Goal: Answer question/provide support

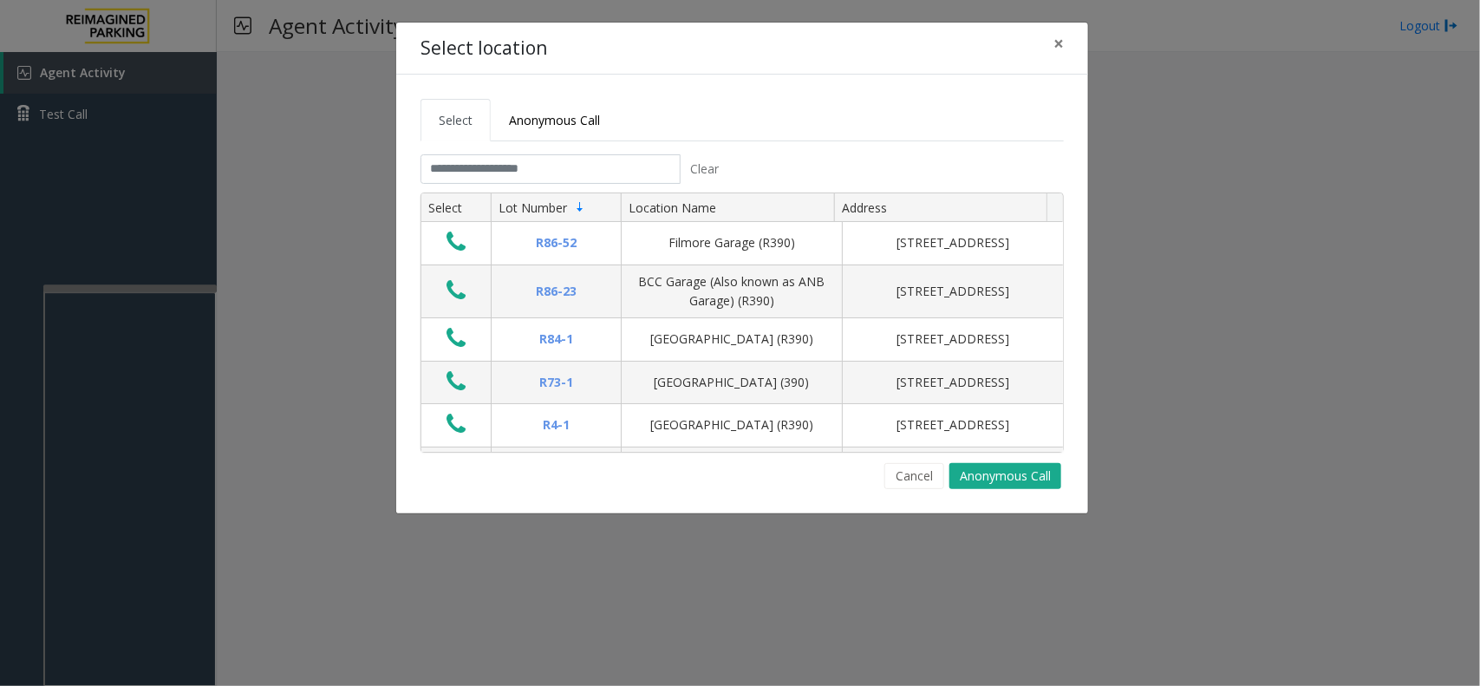
click at [486, 198] on th "Select" at bounding box center [455, 207] width 69 height 29
drag, startPoint x: 490, startPoint y: 186, endPoint x: 491, endPoint y: 167, distance: 19.1
click at [491, 173] on tab "Clear Select Lot Number Location Name Address R86-[GEOGRAPHIC_DATA][STREET_ADDR…" at bounding box center [741, 321] width 643 height 335
click at [491, 167] on input "text" at bounding box center [550, 168] width 260 height 29
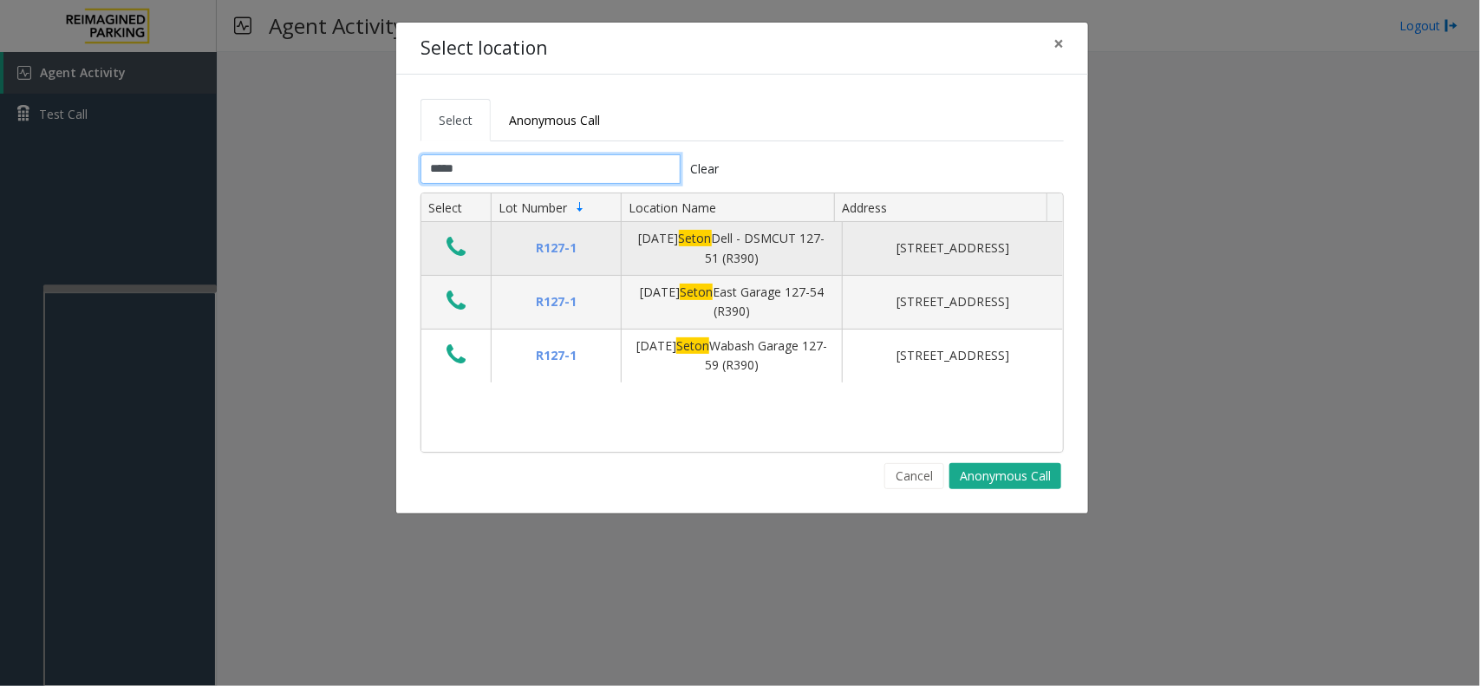
type input "*****"
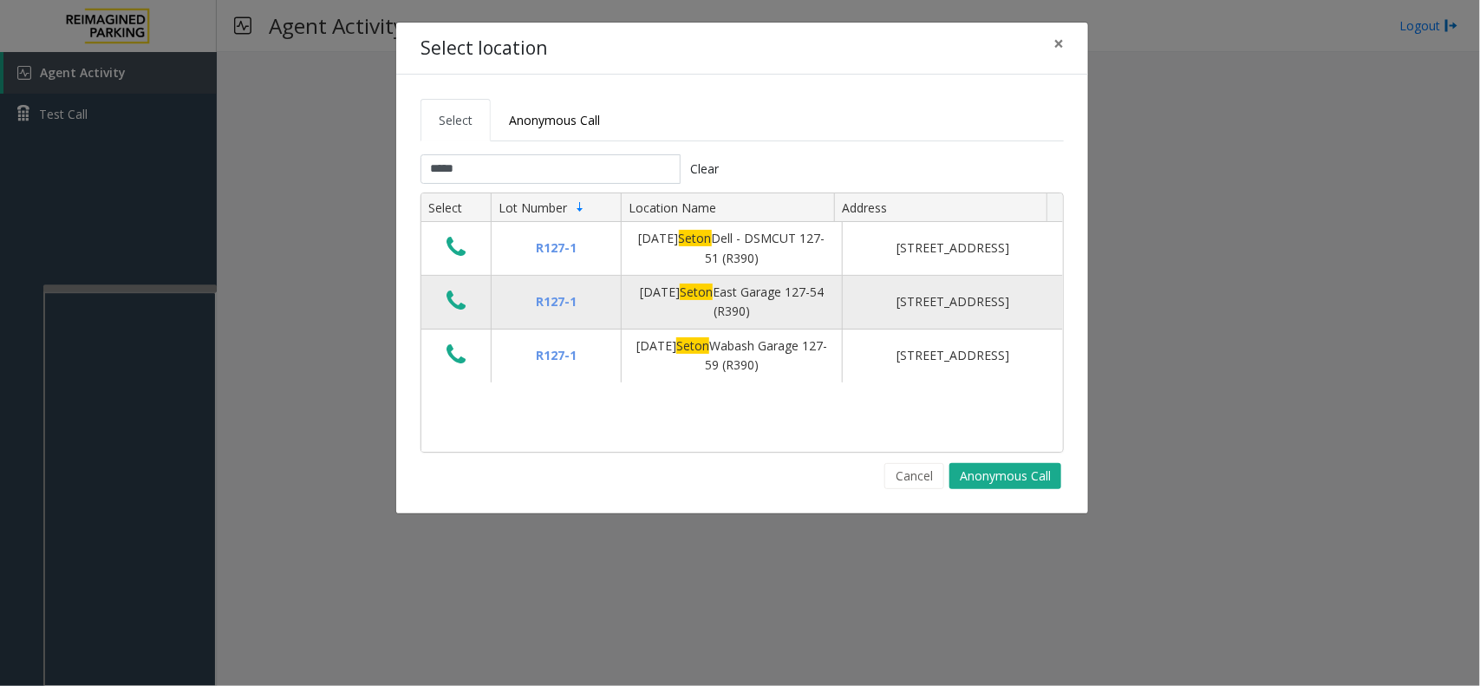
drag, startPoint x: 460, startPoint y: 231, endPoint x: 442, endPoint y: 284, distance: 55.1
click at [442, 284] on tbody "R127-1 [DATE] Seton Dell - DSMCUT 127-51 (R390) [STREET_ADDRESS] [DATE][GEOGRAP…" at bounding box center [742, 302] width 642 height 160
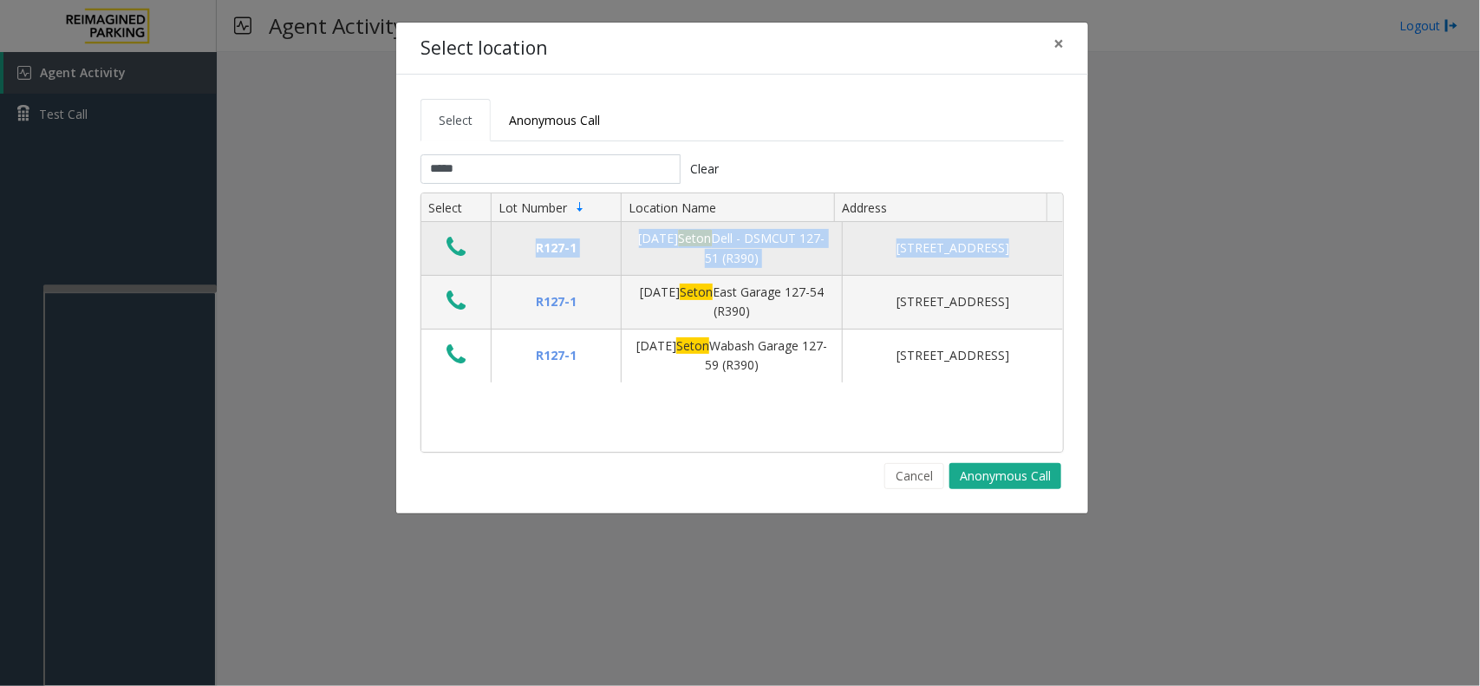
click at [447, 251] on icon "Data table" at bounding box center [456, 247] width 19 height 24
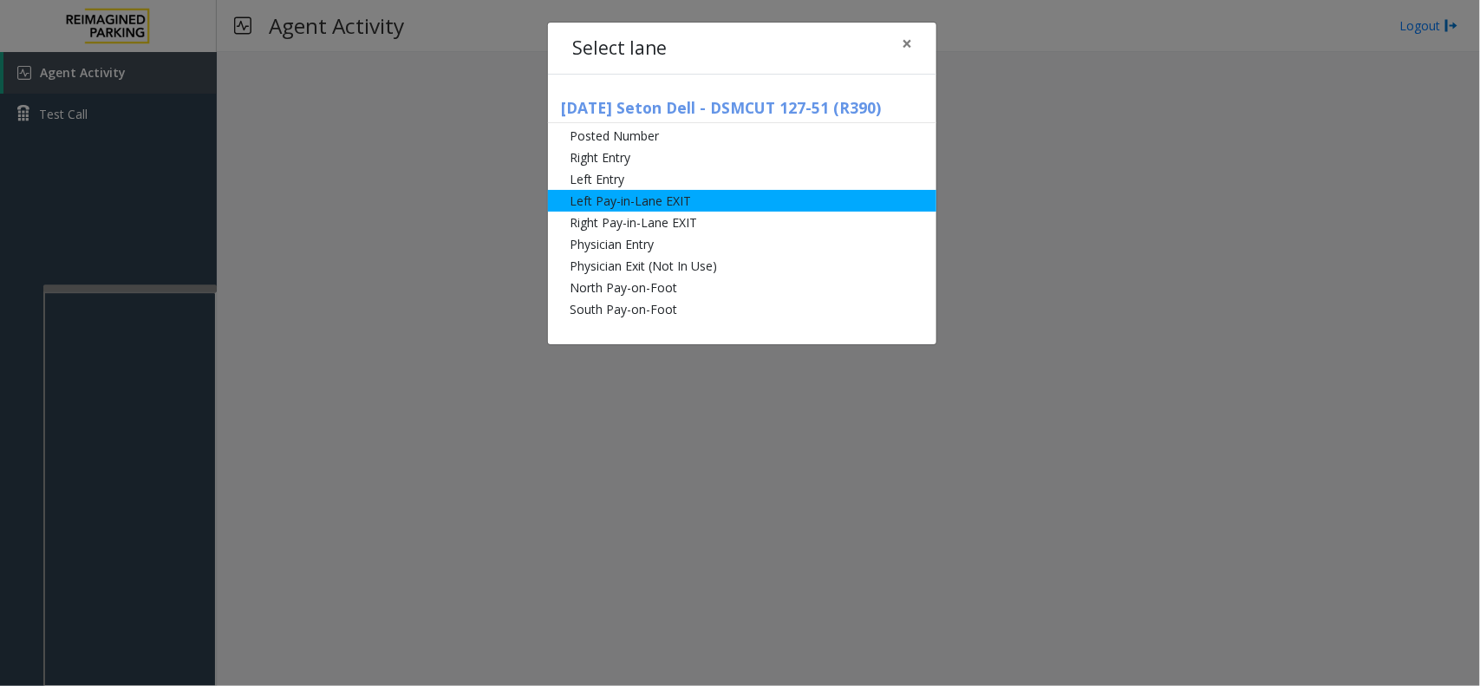
click at [616, 205] on li "Left Pay-in-Lane EXIT" at bounding box center [742, 201] width 388 height 22
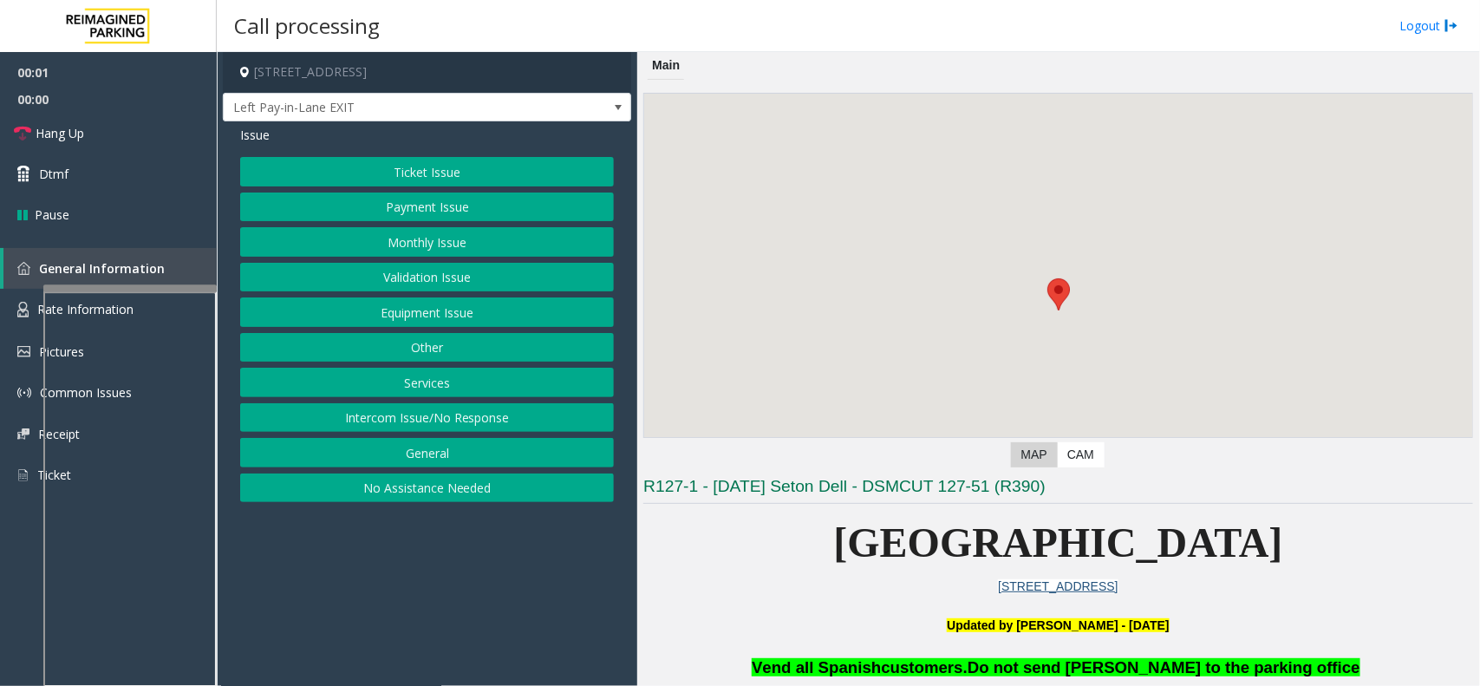
scroll to position [325, 0]
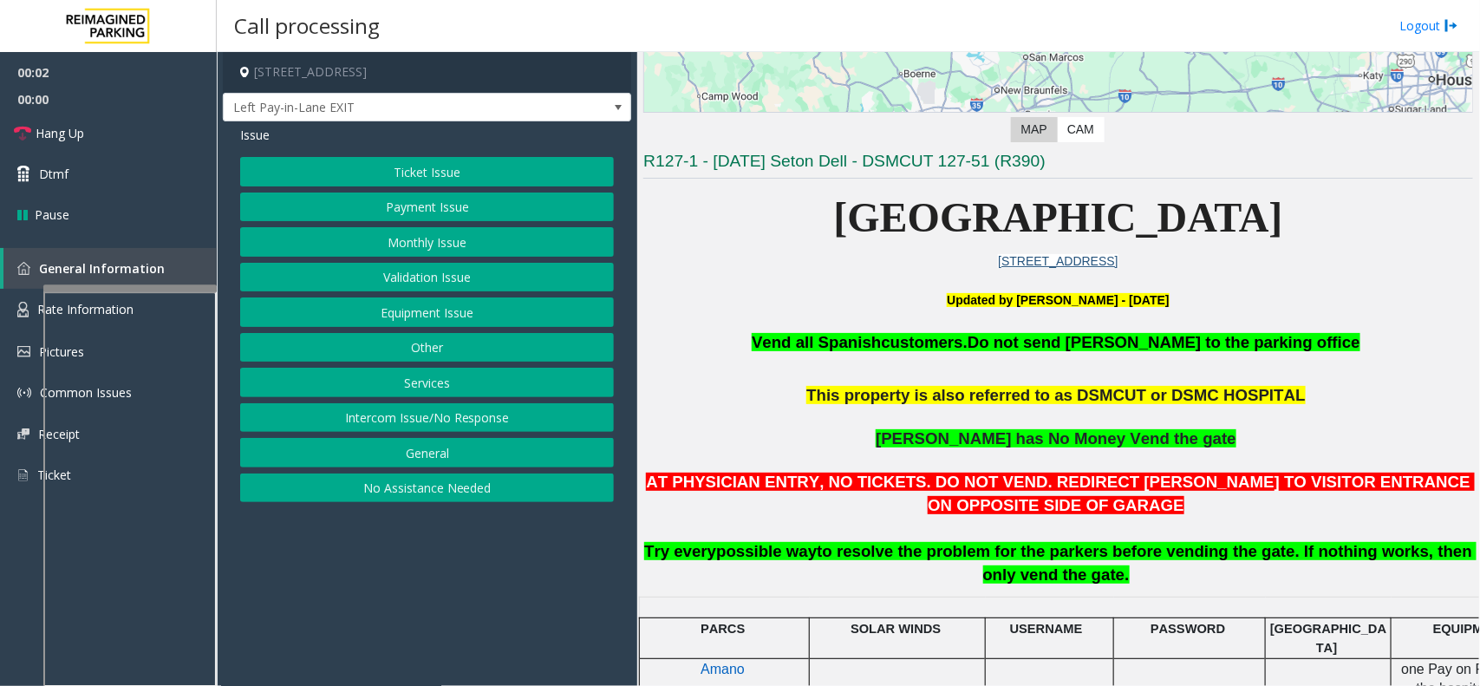
click at [443, 209] on button "Payment Issue" at bounding box center [427, 206] width 374 height 29
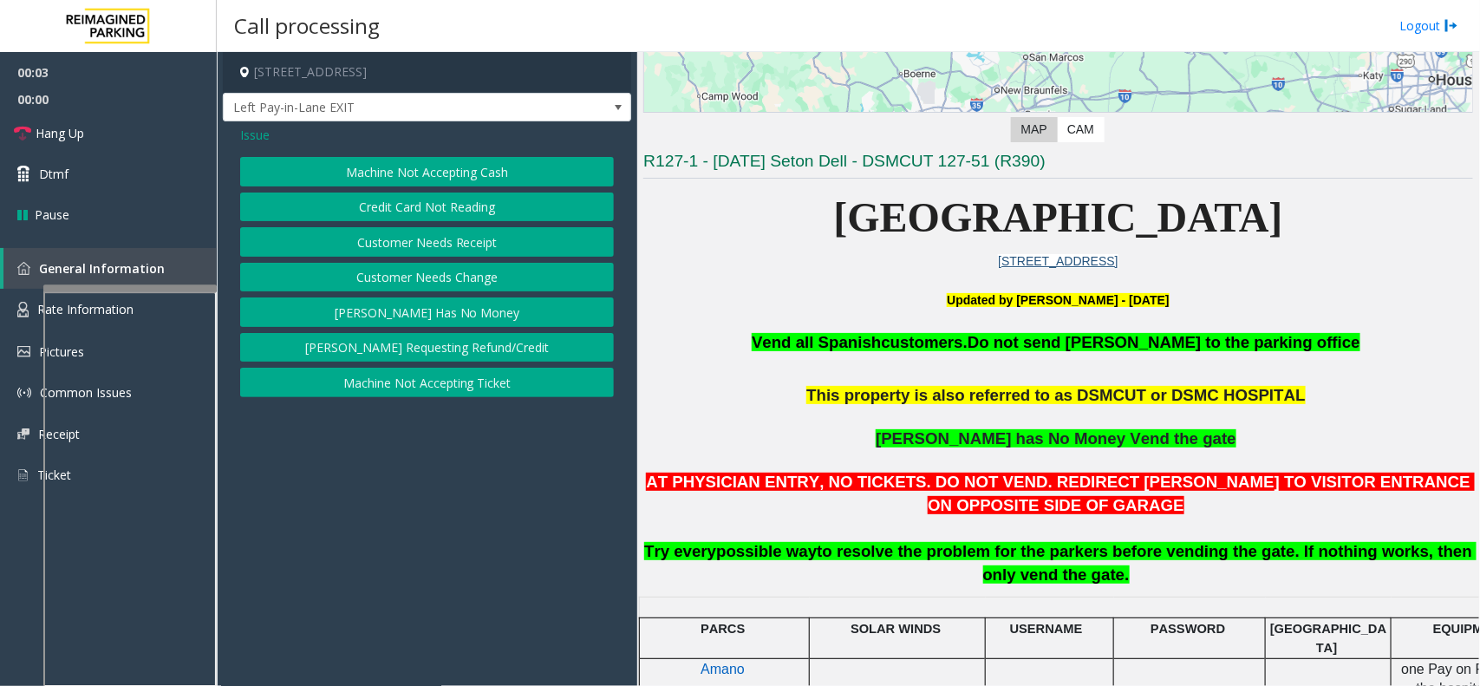
click at [434, 309] on button "[PERSON_NAME] Has No Money" at bounding box center [427, 311] width 374 height 29
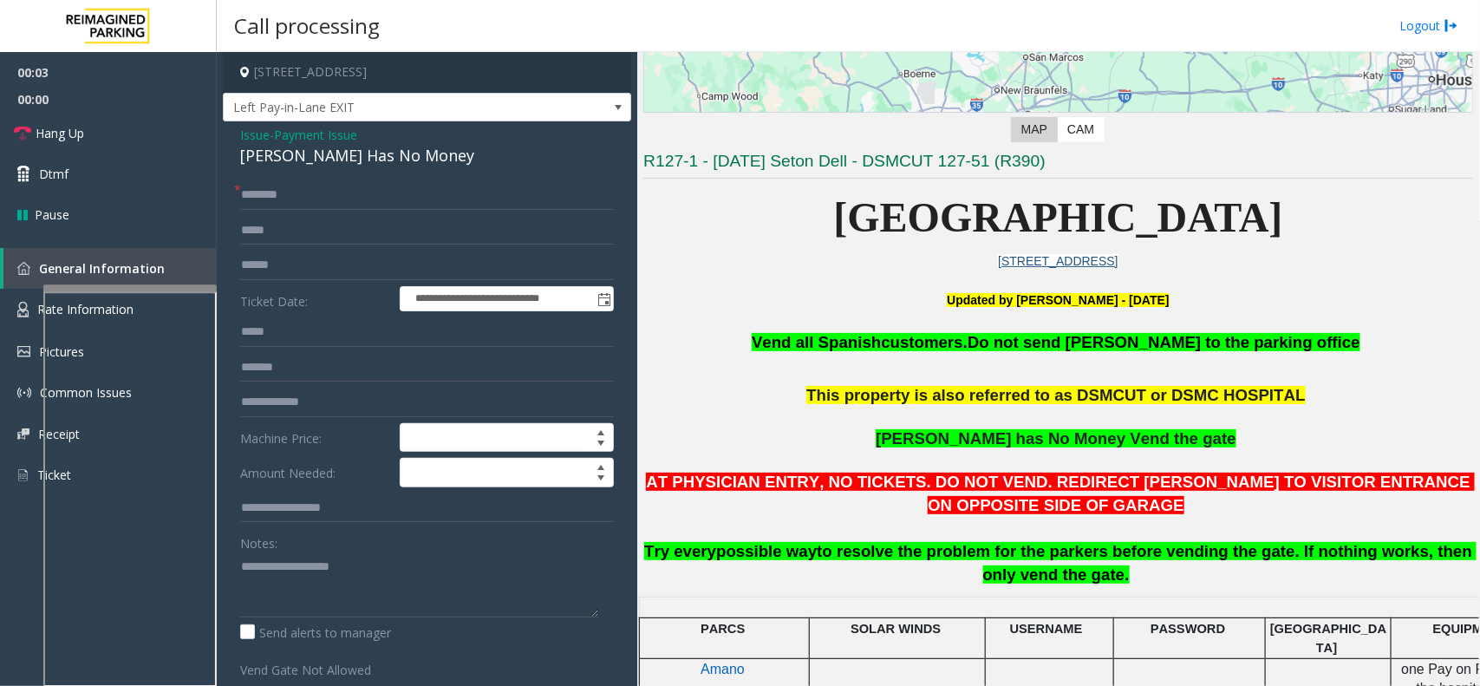
click at [308, 173] on div "**********" at bounding box center [427, 476] width 408 height 710
click at [300, 187] on input "text" at bounding box center [427, 194] width 374 height 29
click at [335, 161] on div "[PERSON_NAME] Has No Money" at bounding box center [427, 155] width 374 height 23
click at [338, 161] on div "[PERSON_NAME] Has No Money" at bounding box center [427, 155] width 374 height 23
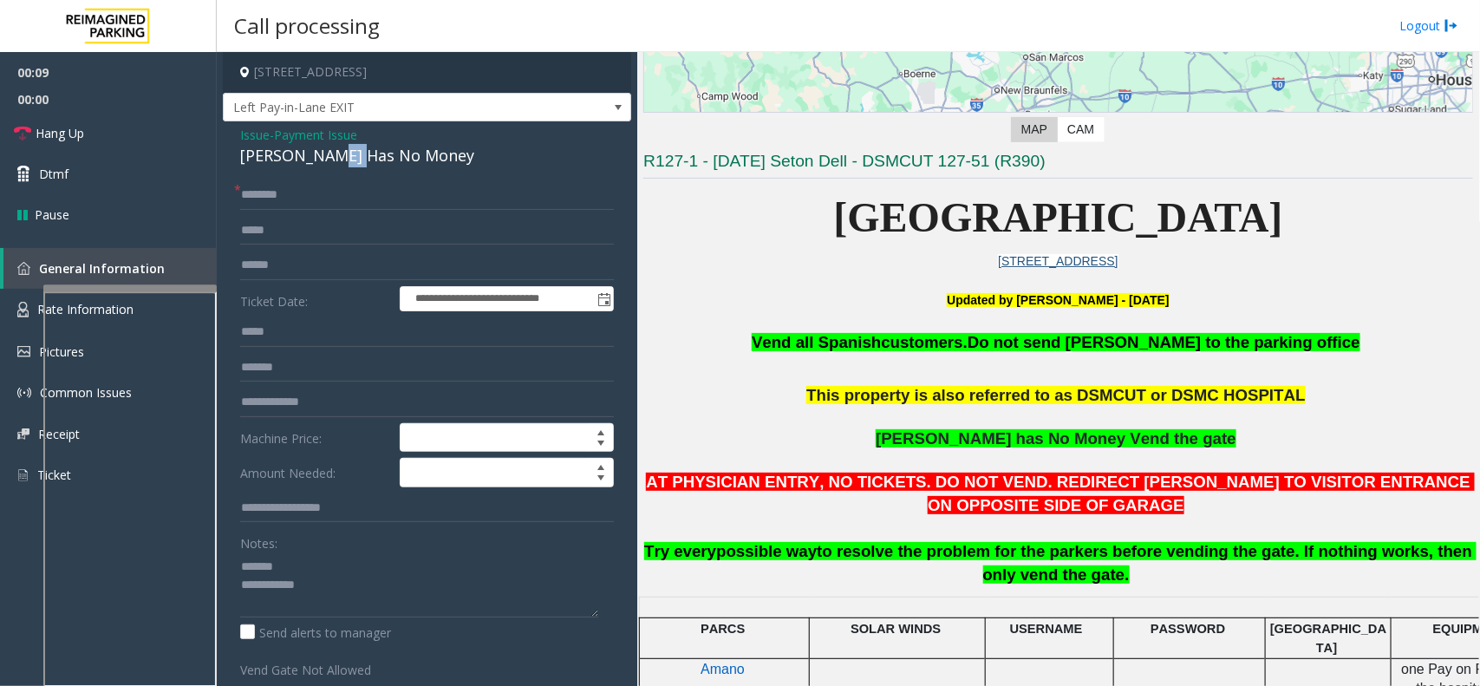
click at [338, 161] on div "[PERSON_NAME] Has No Money" at bounding box center [427, 155] width 374 height 23
click at [344, 159] on div "[PERSON_NAME] Has No Money" at bounding box center [427, 155] width 374 height 23
click at [358, 156] on div "[PERSON_NAME] Has No Money" at bounding box center [427, 155] width 374 height 23
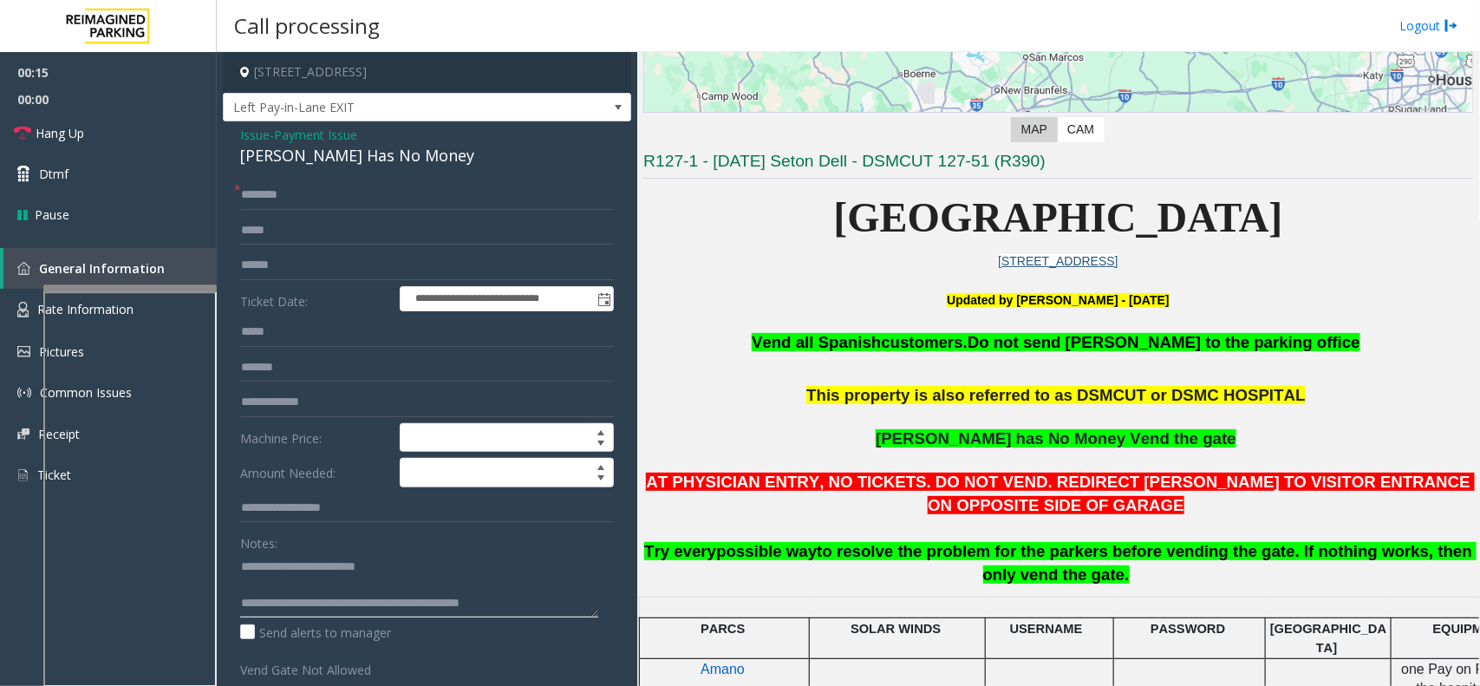
type textarea "**********"
click at [278, 264] on input "text" at bounding box center [427, 265] width 374 height 29
type input "******"
click at [289, 209] on input "text" at bounding box center [427, 194] width 374 height 29
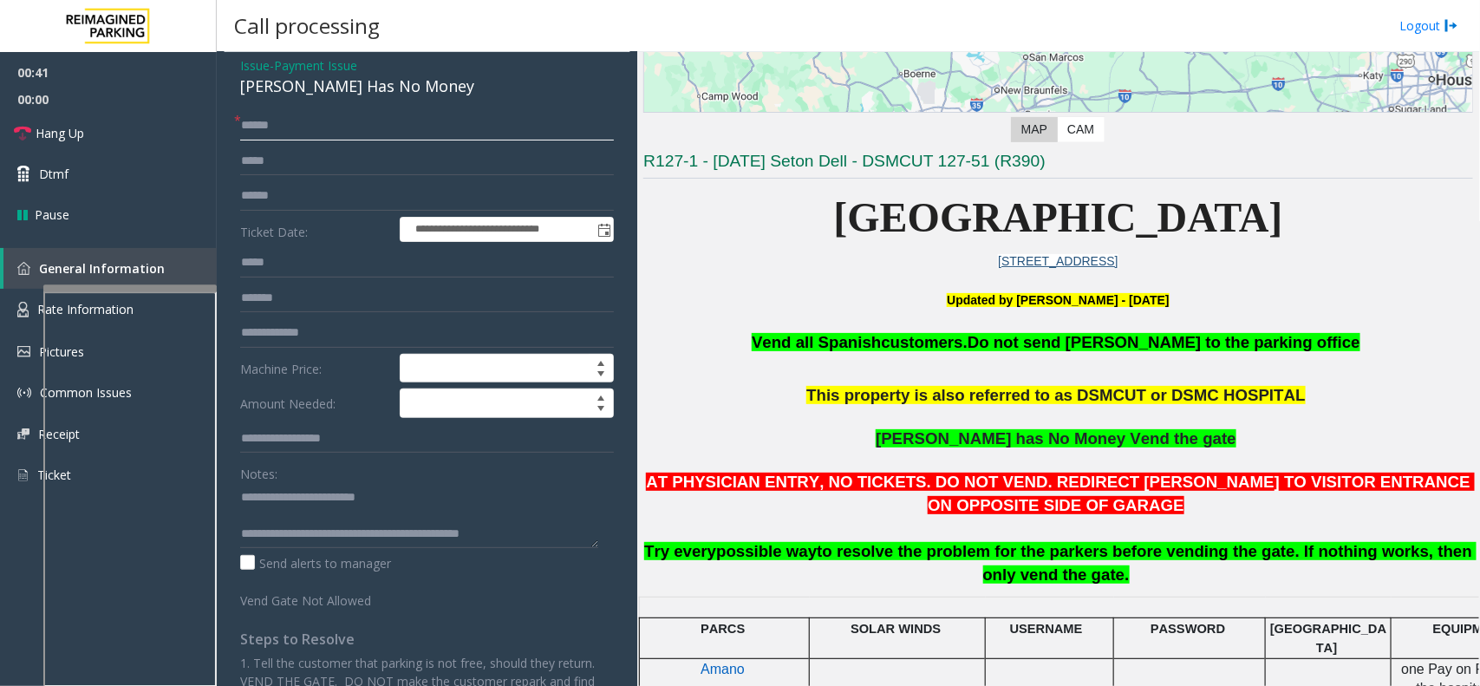
scroll to position [0, 0]
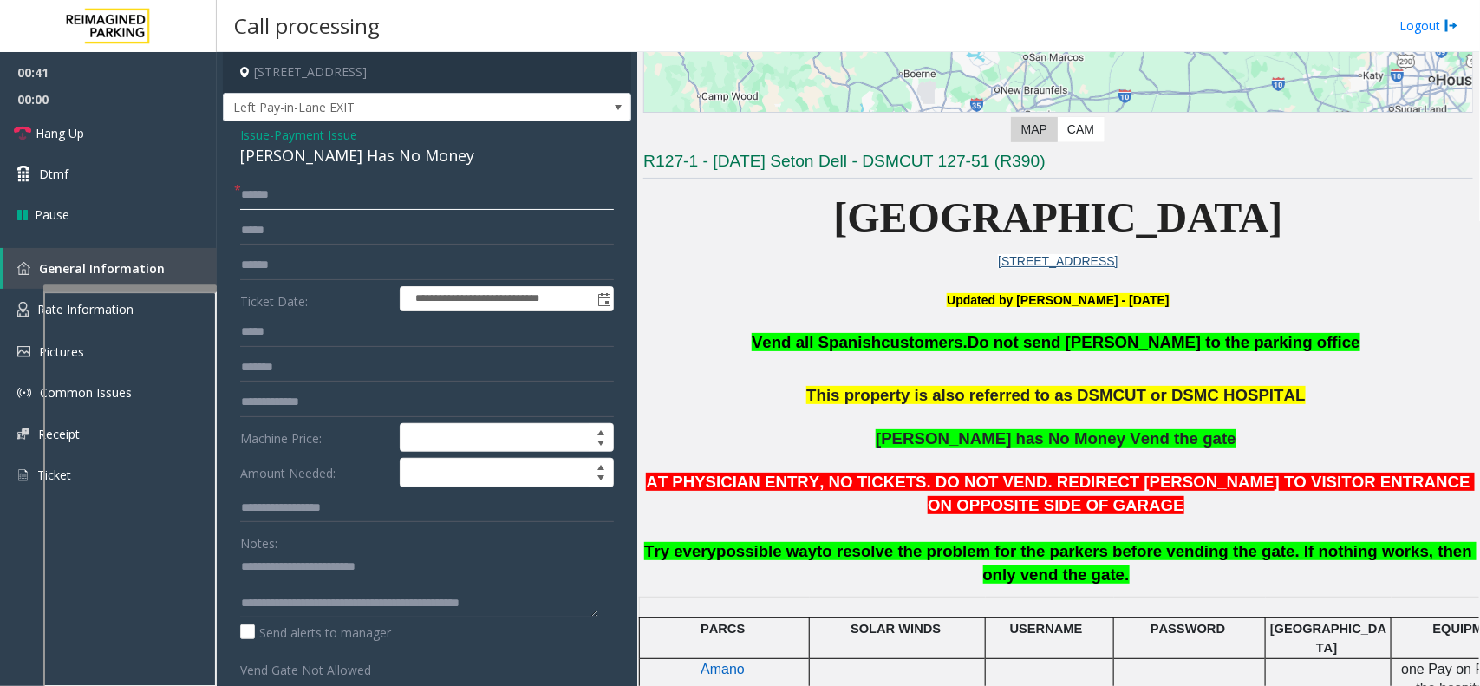
type input "******"
click at [335, 139] on span "Payment Issue" at bounding box center [315, 135] width 83 height 18
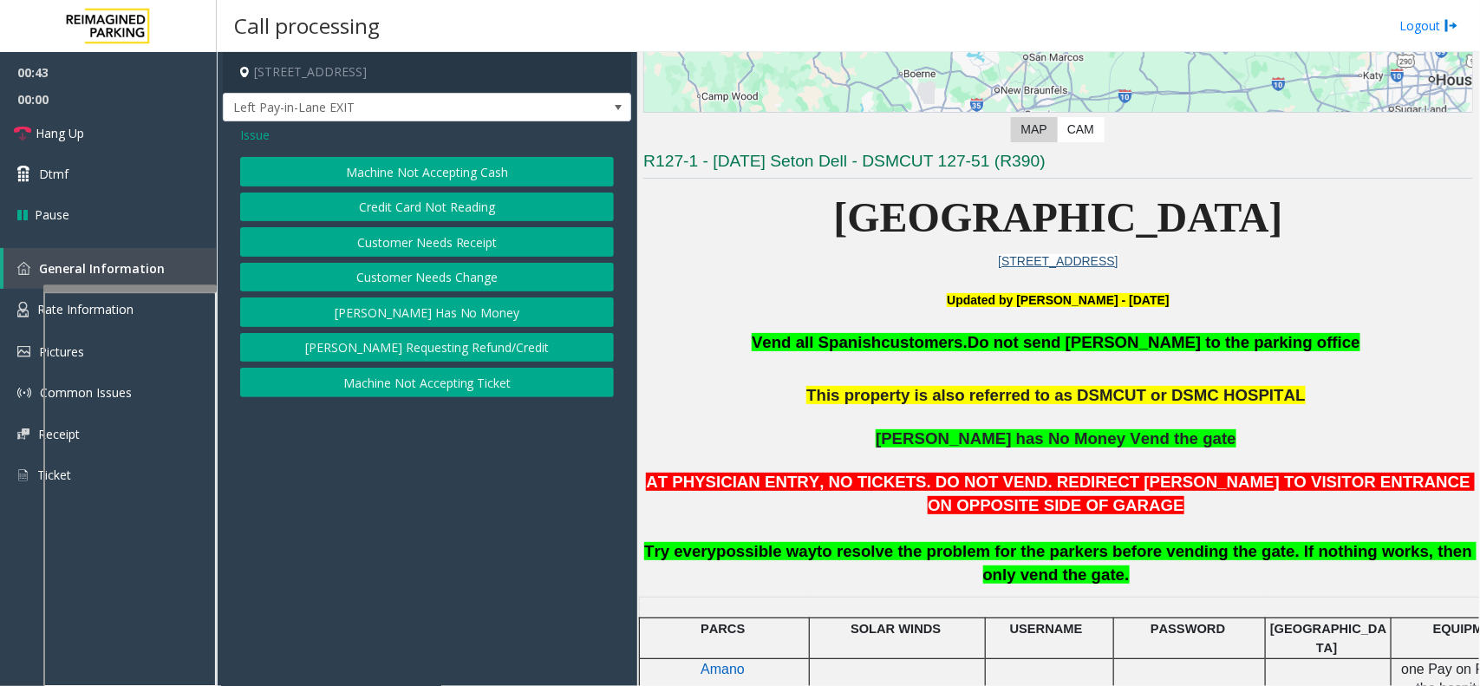
click at [435, 196] on button "Credit Card Not Reading" at bounding box center [427, 206] width 374 height 29
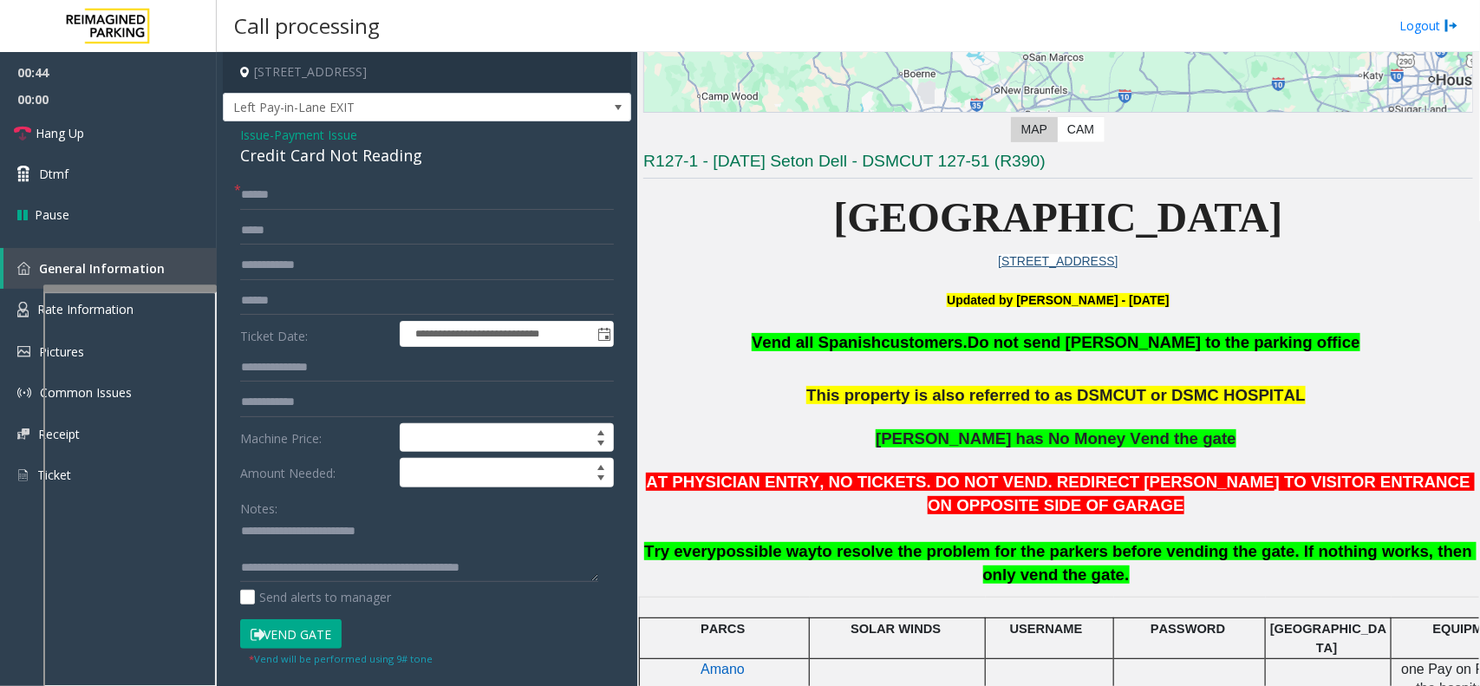
click at [321, 638] on button "Vend Gate" at bounding box center [290, 633] width 101 height 29
click at [323, 145] on div "Credit Card Not Reading" at bounding box center [427, 155] width 374 height 23
click at [332, 134] on span "Payment Issue" at bounding box center [315, 135] width 83 height 18
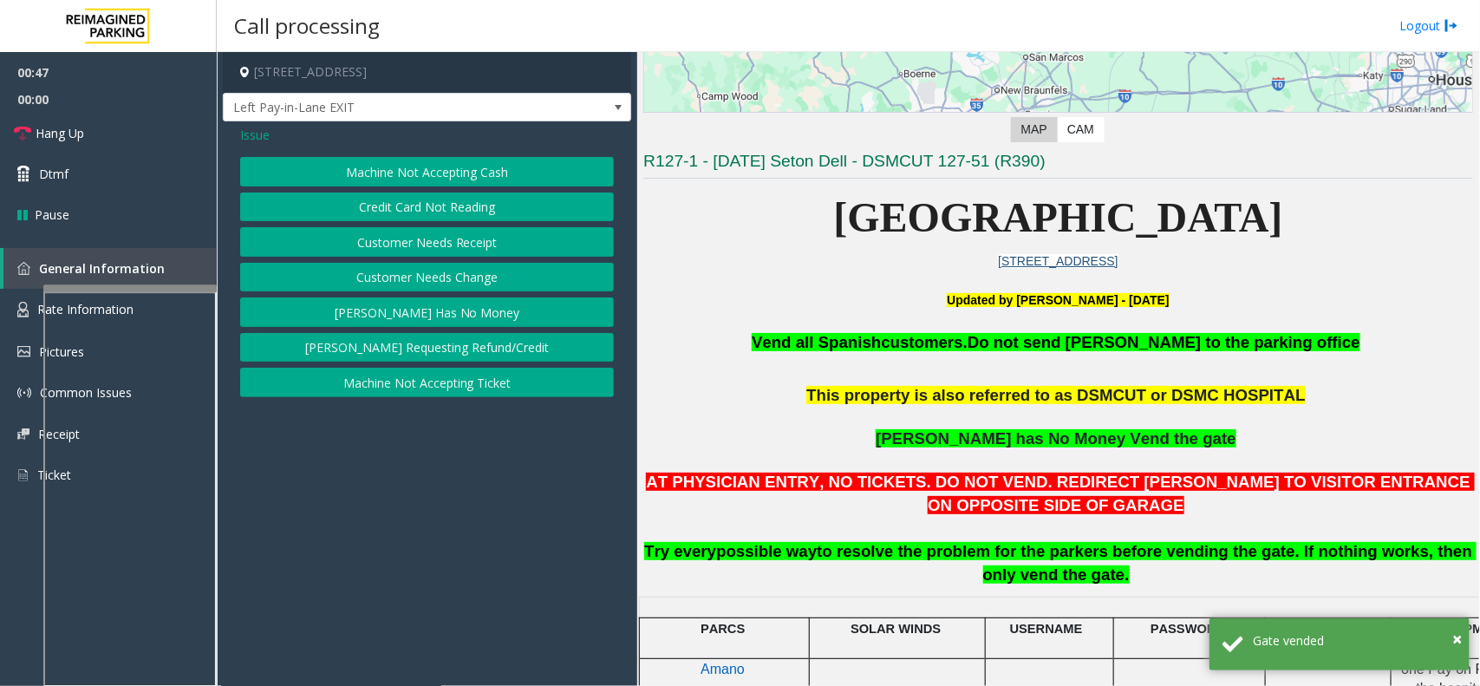
click at [427, 306] on button "[PERSON_NAME] Has No Money" at bounding box center [427, 311] width 374 height 29
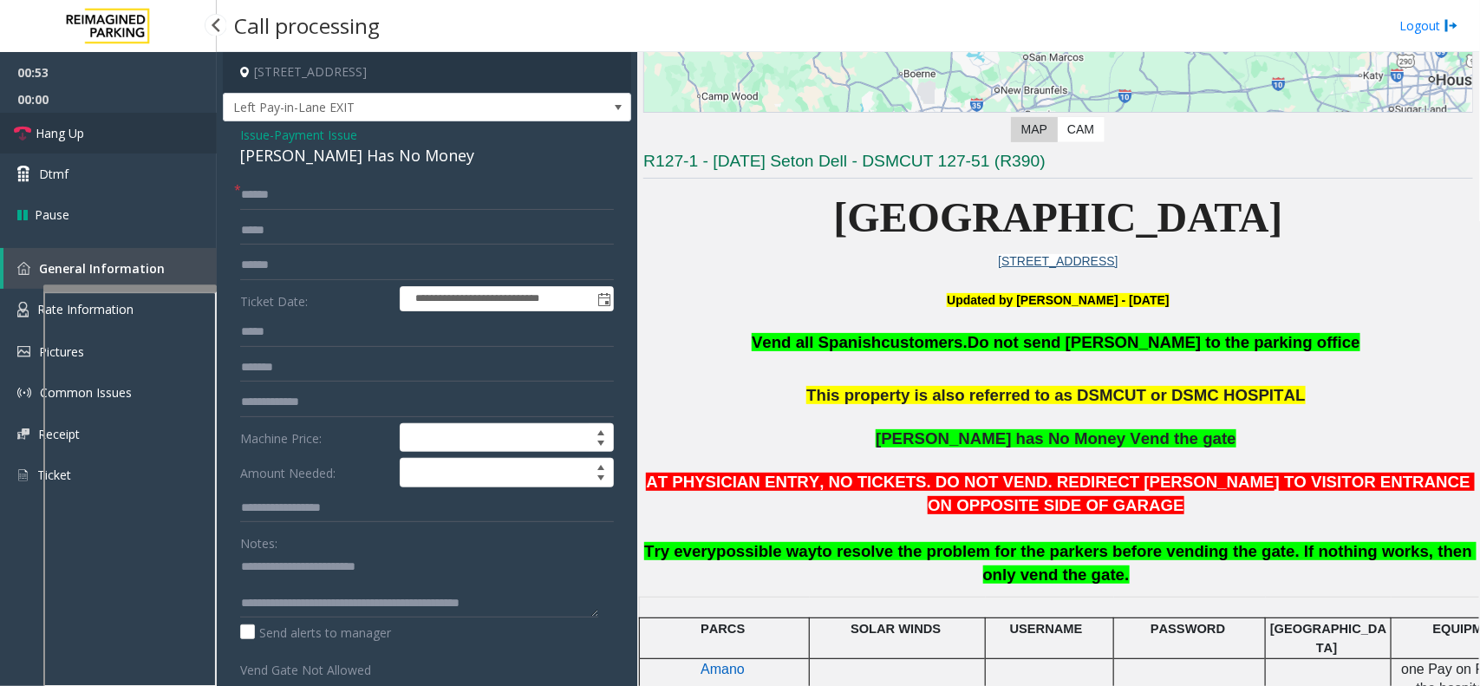
click at [141, 122] on link "Hang Up" at bounding box center [108, 133] width 217 height 41
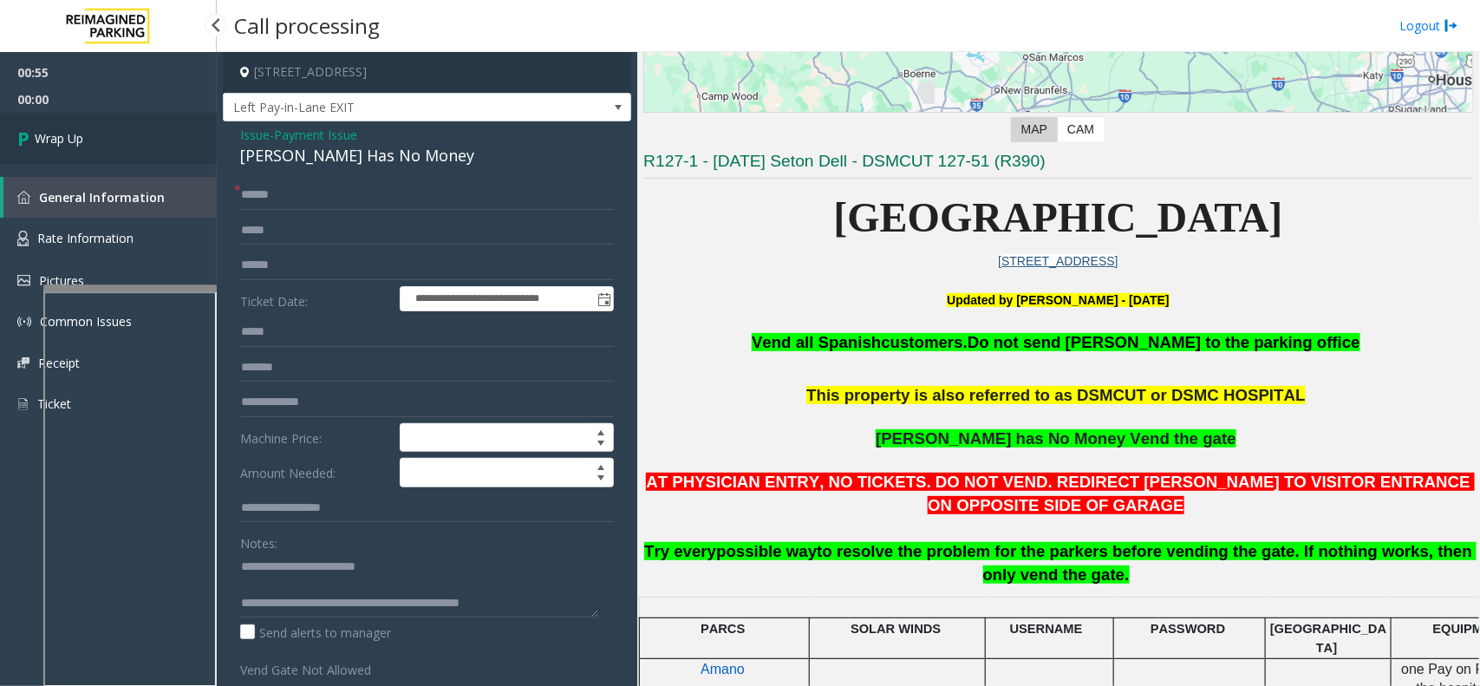
click at [102, 132] on link "Wrap Up" at bounding box center [108, 138] width 217 height 51
